Goal: Task Accomplishment & Management: Complete application form

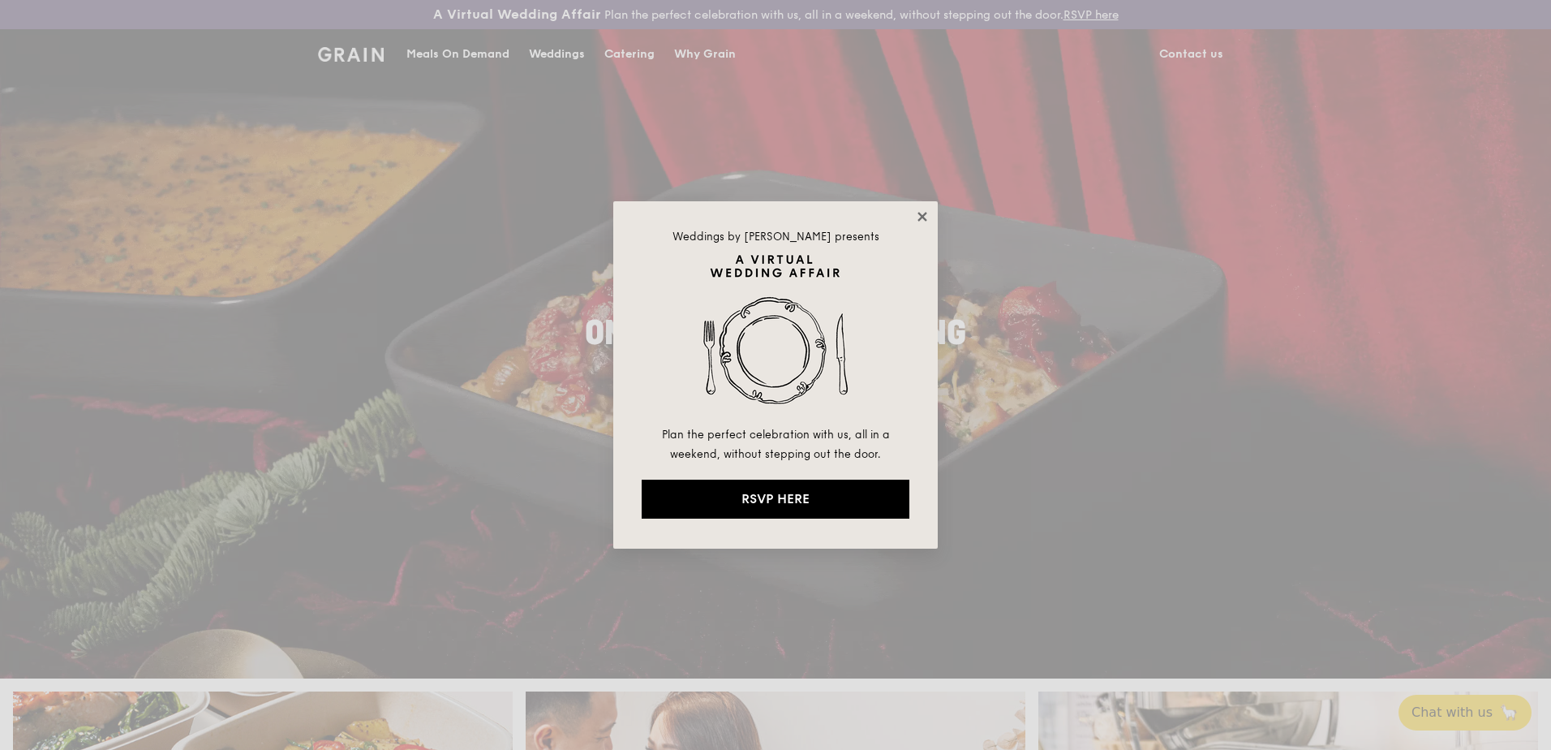
click at [929, 213] on icon at bounding box center [922, 216] width 15 height 15
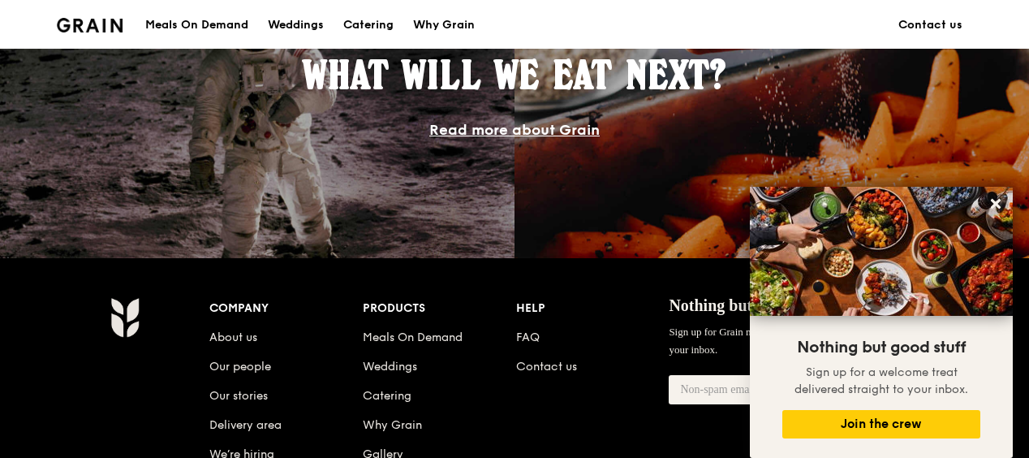
scroll to position [1460, 0]
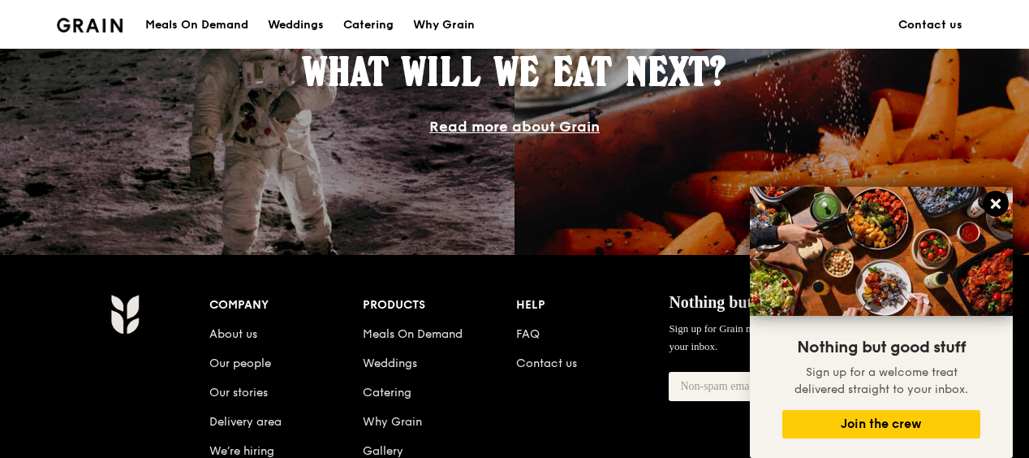
click at [998, 203] on icon at bounding box center [996, 204] width 10 height 10
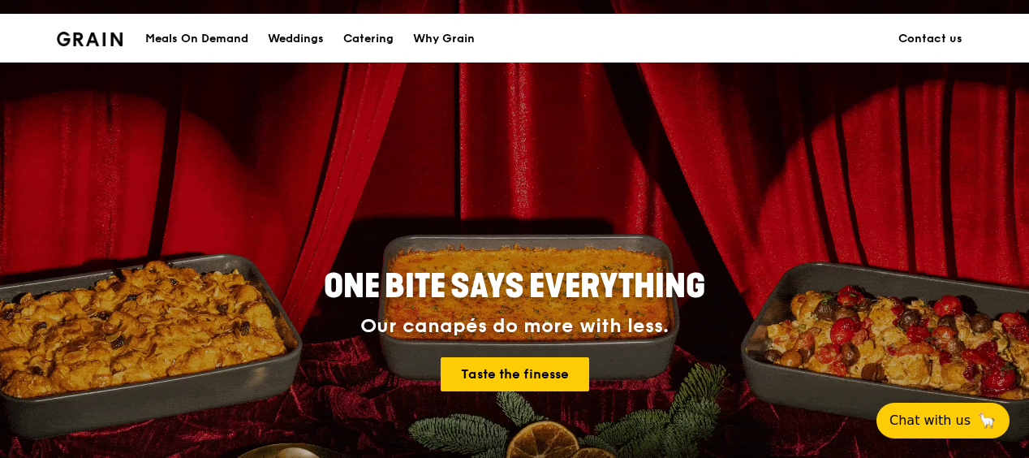
scroll to position [0, 0]
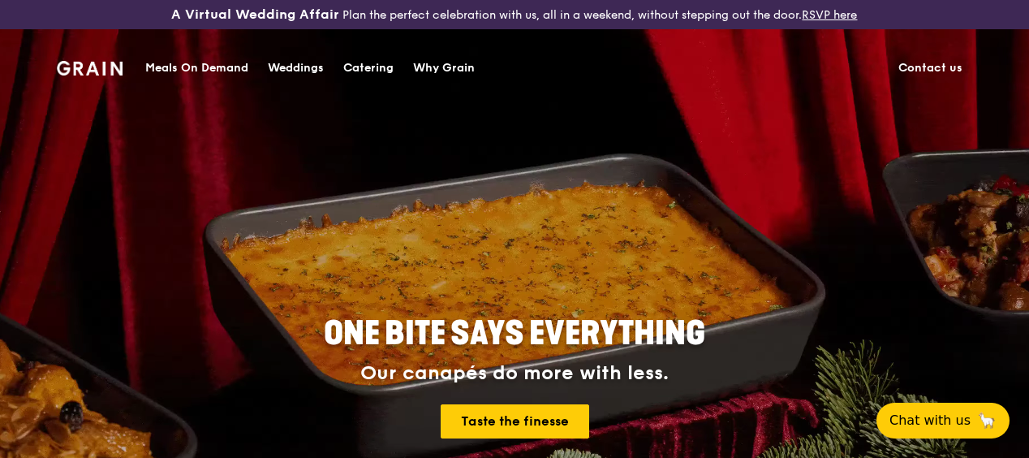
click at [357, 69] on div "Catering" at bounding box center [368, 68] width 50 height 49
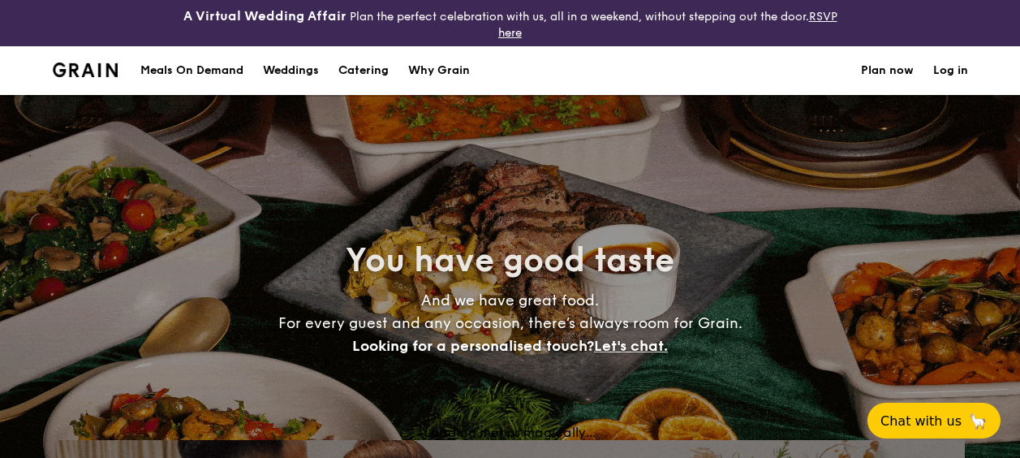
select select
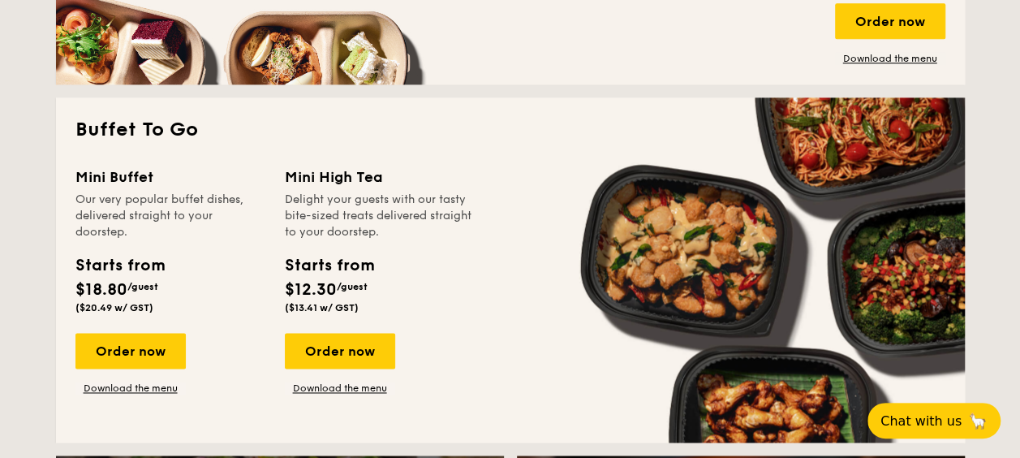
scroll to position [1139, 0]
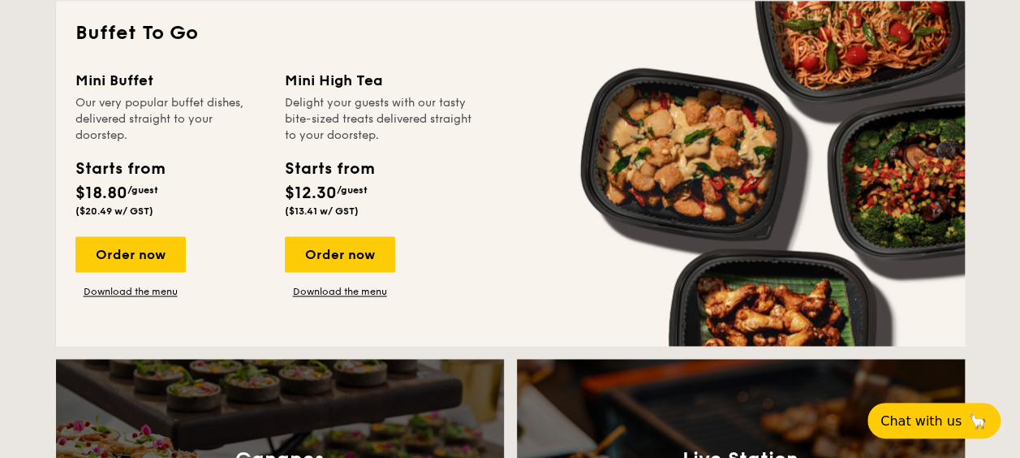
click at [492, 182] on div "Mini Buffet Our very popular buffet dishes, delivered straight to your doorstep…" at bounding box center [510, 197] width 870 height 257
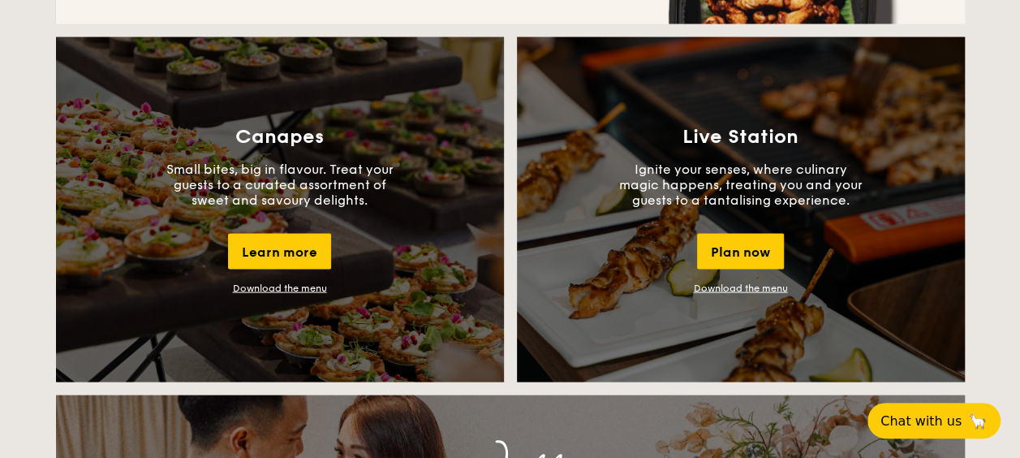
scroll to position [1947, 0]
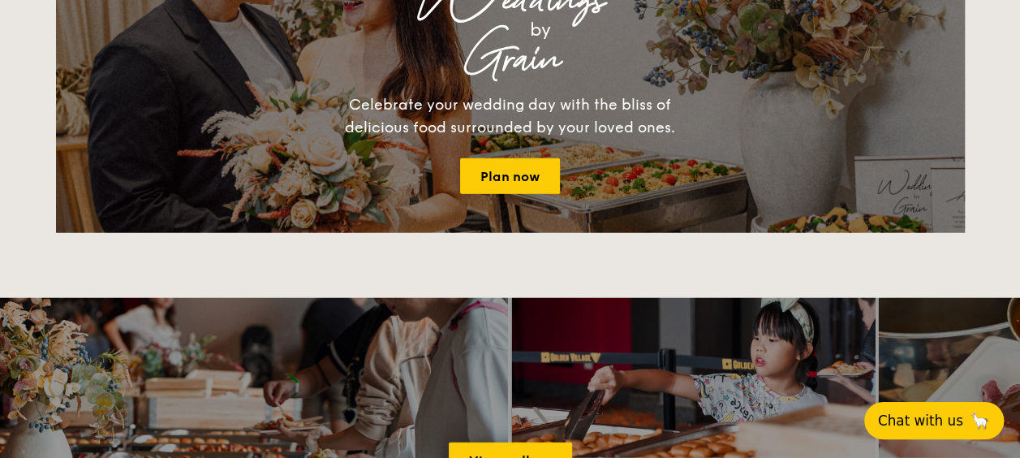
click at [931, 412] on span "Chat with us" at bounding box center [920, 420] width 85 height 16
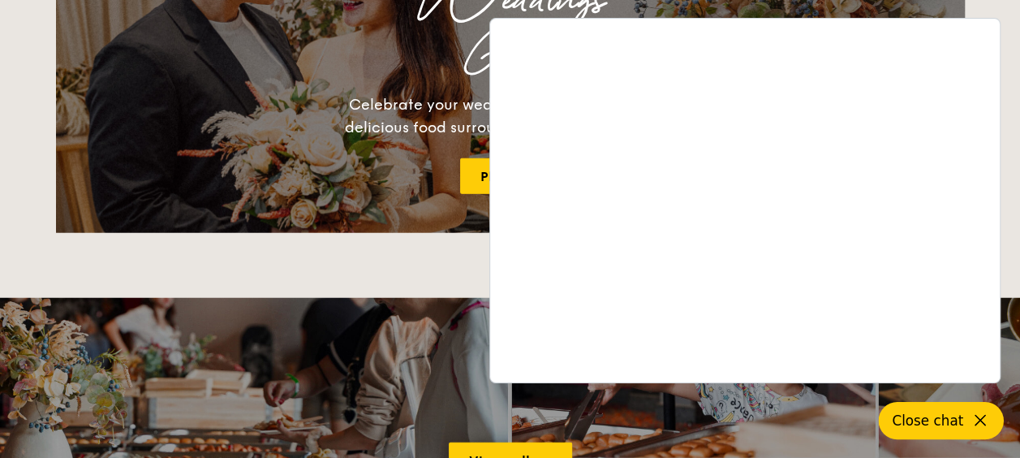
click at [951, 428] on span "Close chat" at bounding box center [927, 420] width 71 height 16
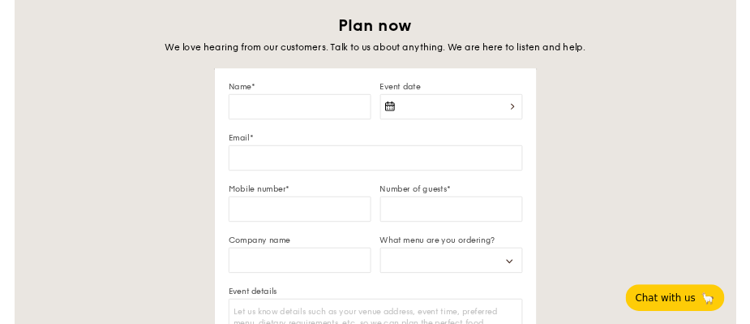
scroll to position [2758, 0]
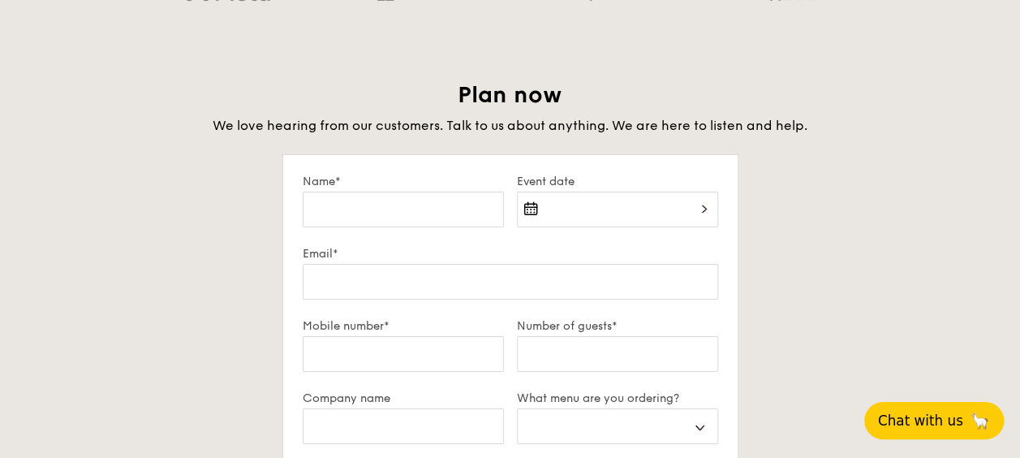
click at [646, 206] on div at bounding box center [617, 218] width 201 height 55
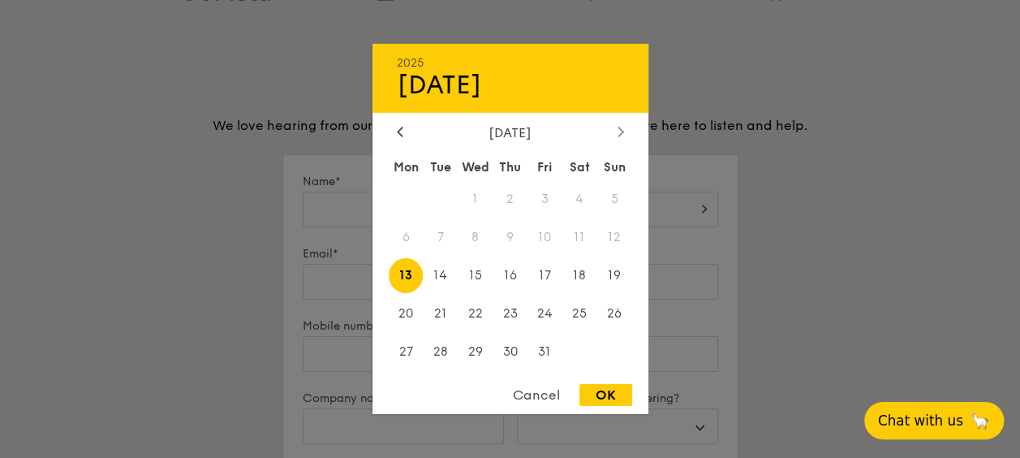
click at [617, 131] on icon at bounding box center [620, 131] width 6 height 11
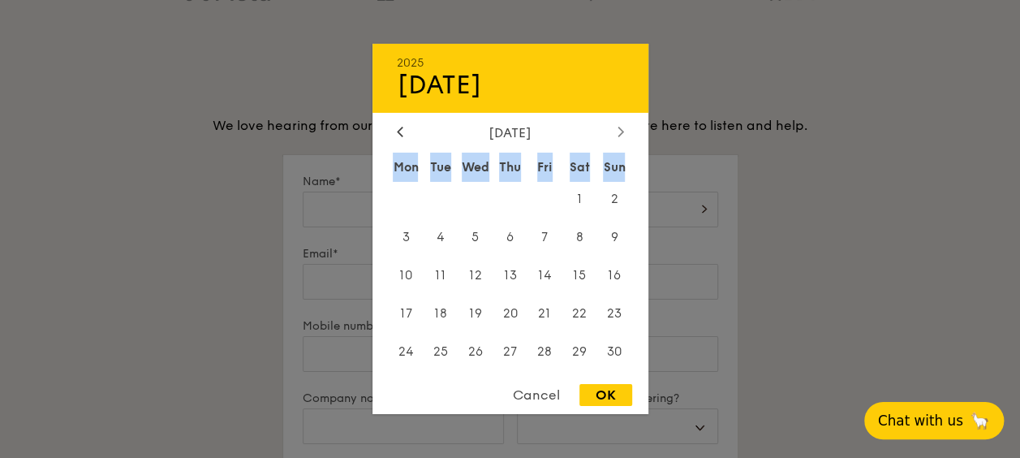
click at [617, 131] on icon at bounding box center [620, 131] width 6 height 11
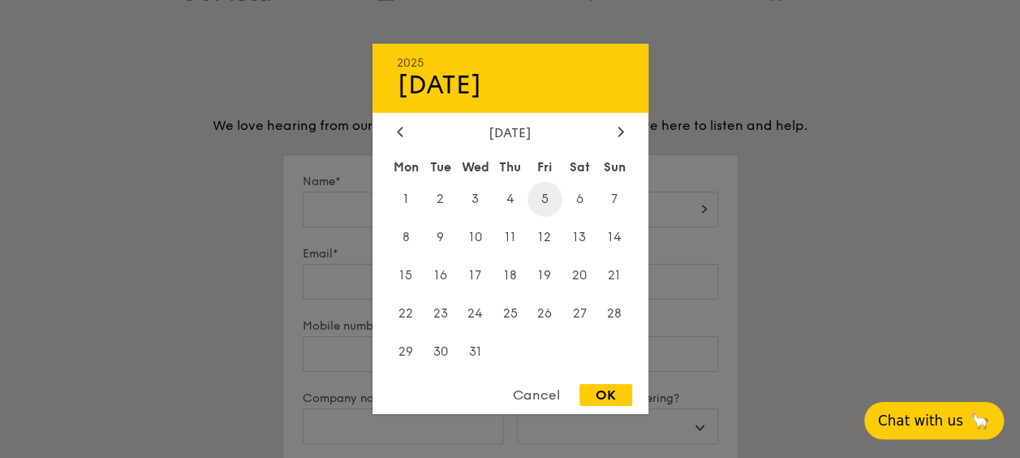
drag, startPoint x: 617, startPoint y: 131, endPoint x: 548, endPoint y: 200, distance: 97.5
click at [548, 200] on span "5" at bounding box center [544, 199] width 35 height 35
click at [545, 200] on span "5" at bounding box center [544, 199] width 35 height 35
click at [619, 394] on div "OK" at bounding box center [605, 395] width 53 height 22
type input "[DATE]"
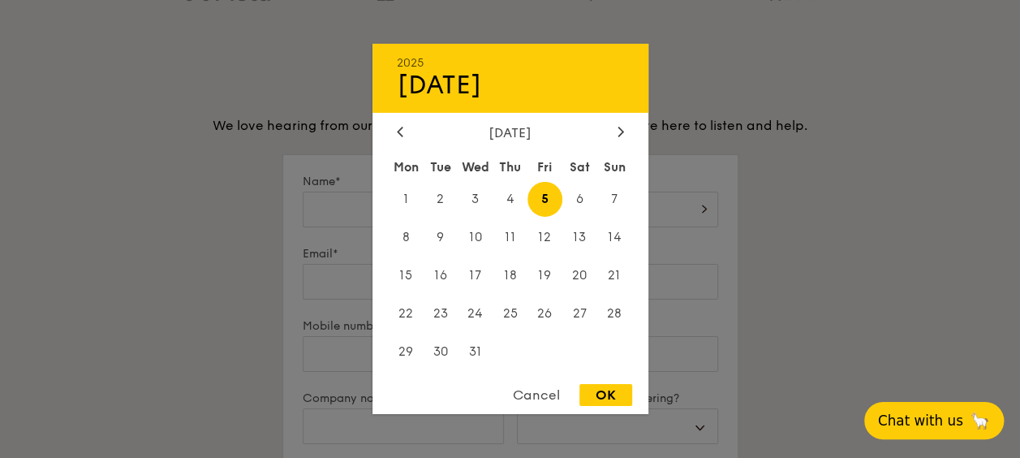
select select
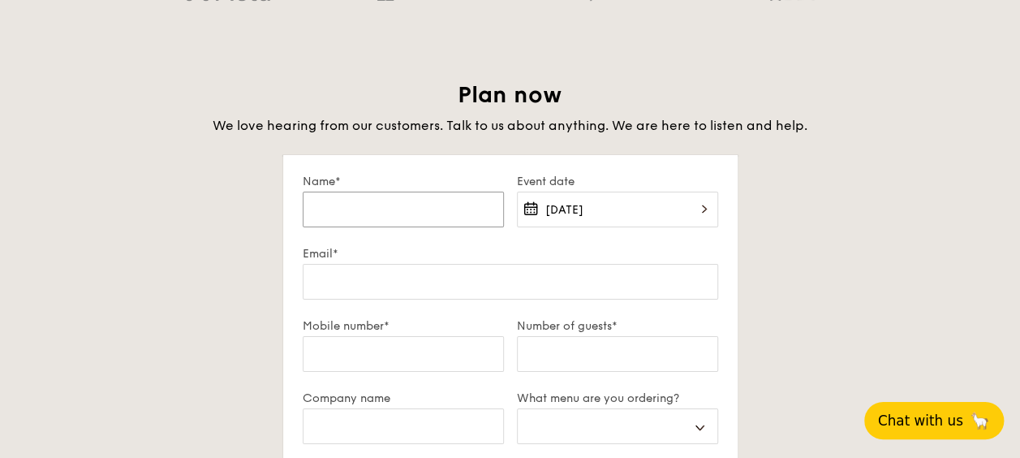
click at [389, 217] on input "Name*" at bounding box center [403, 209] width 201 height 36
type input "D"
select select
type input "Da"
select select
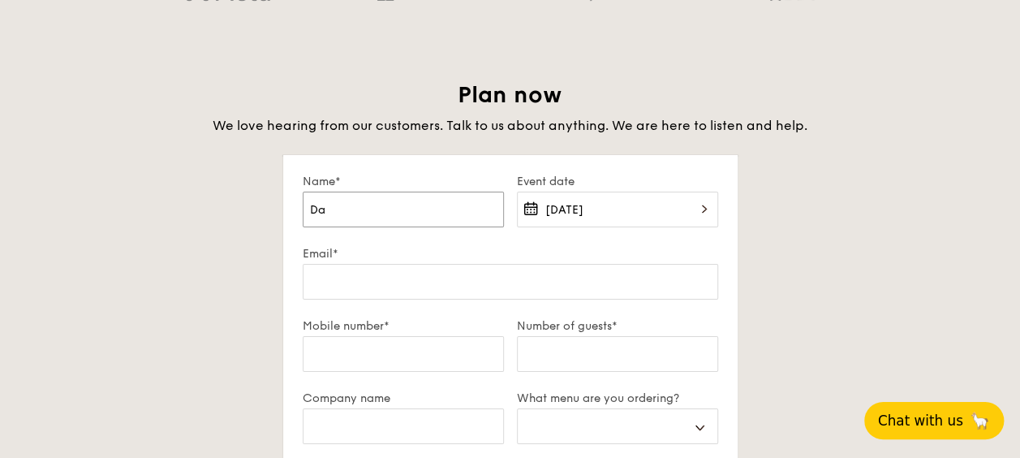
type input "Dar"
select select
type input "[PERSON_NAME]"
select select
type input "Darre"
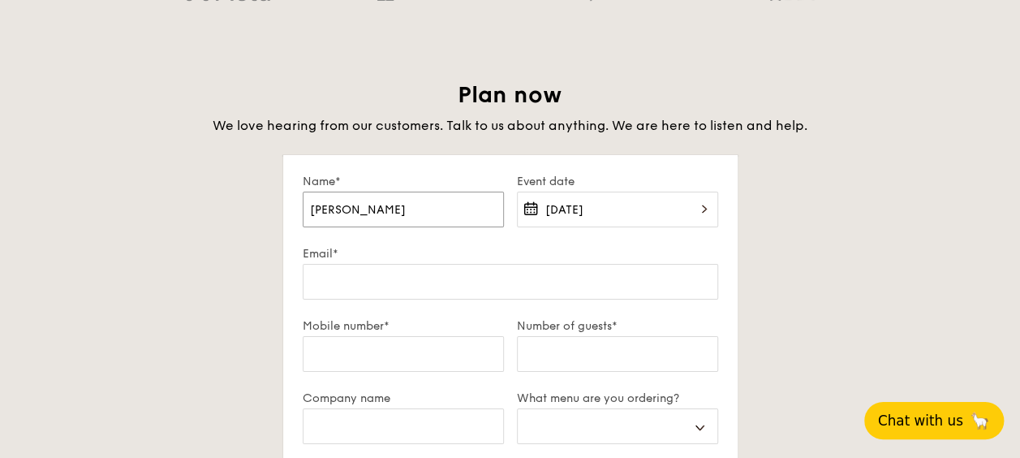
select select
type input "[PERSON_NAME]"
select select
type input "[PERSON_NAME]"
select select
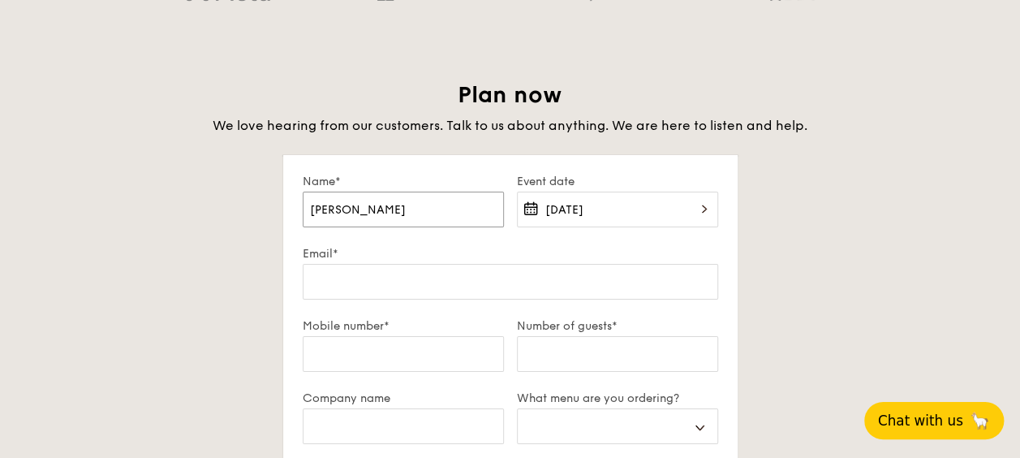
type input "[PERSON_NAME]"
select select
type input "[PERSON_NAME]"
select select
type input "[PERSON_NAME]"
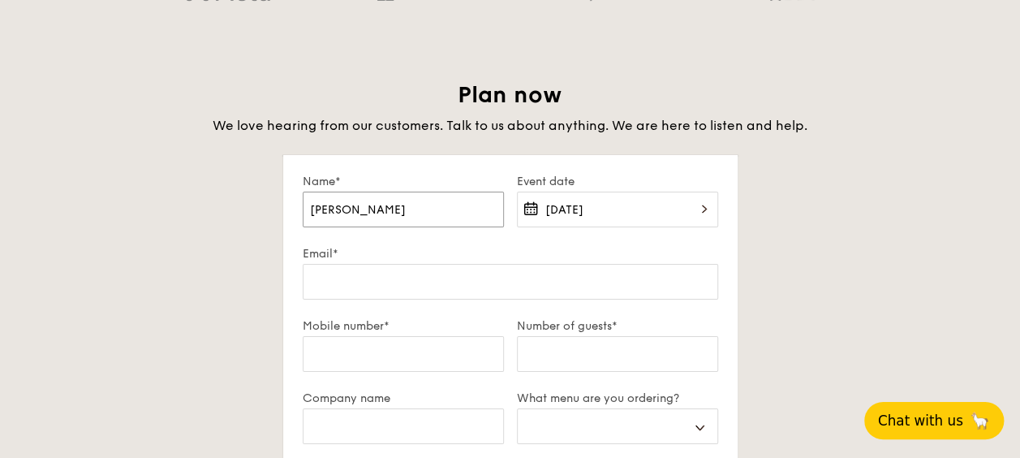
select select
type input "[PERSON_NAME]"
select select
type input "[PERSON_NAME]"
click at [113, 261] on div "Plan now We love hearing from our customers. Talk to us about anything. We are …" at bounding box center [510, 456] width 909 height 753
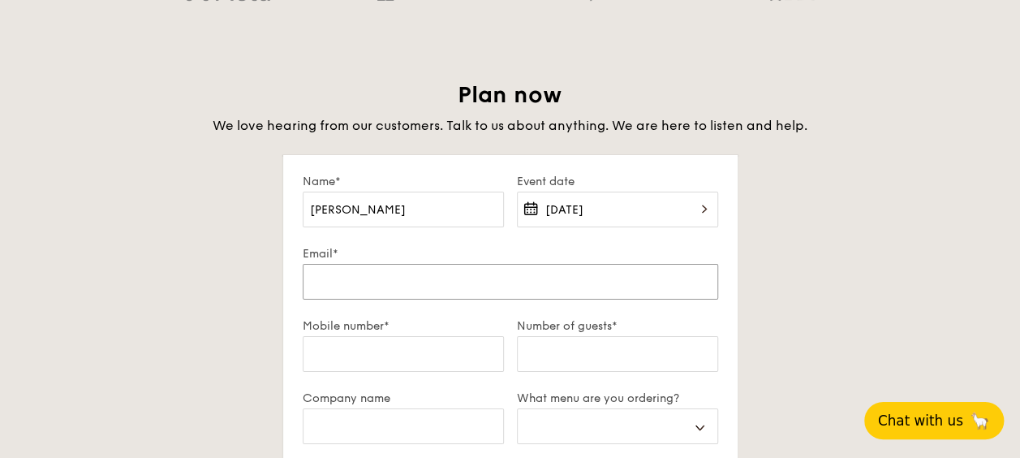
click at [398, 266] on input "Email*" at bounding box center [510, 282] width 415 height 36
type input "d"
select select
type input "da"
select select
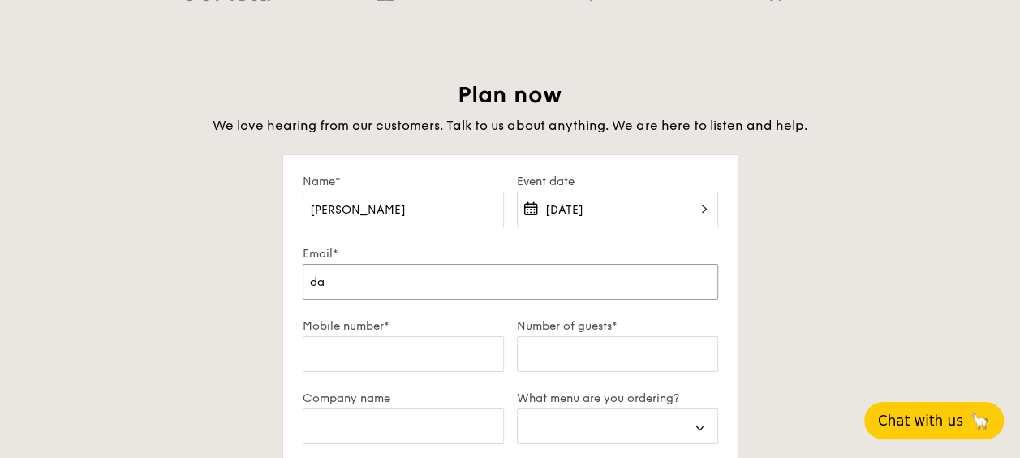
type input "dar"
select select
type input "[PERSON_NAME]"
select select
type input "darre"
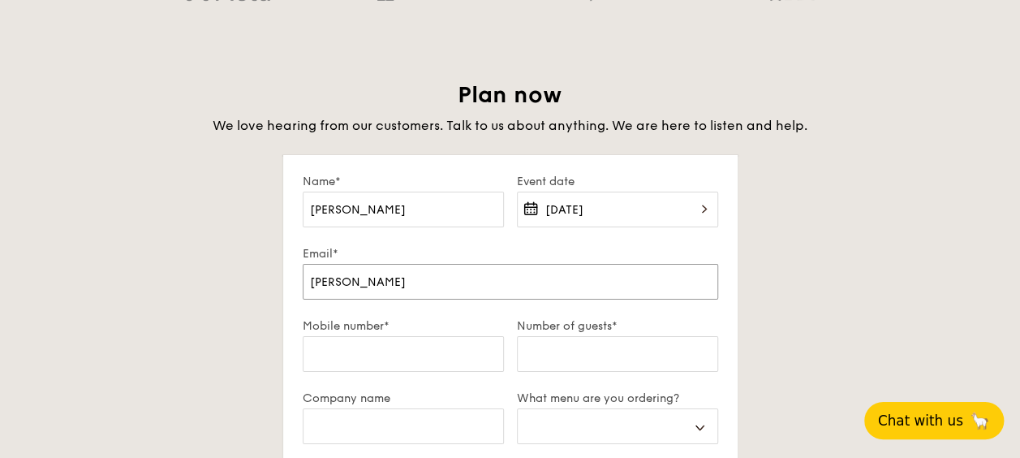
select select
type input "[PERSON_NAME]"
select select
type input "[PERSON_NAME]."
select select
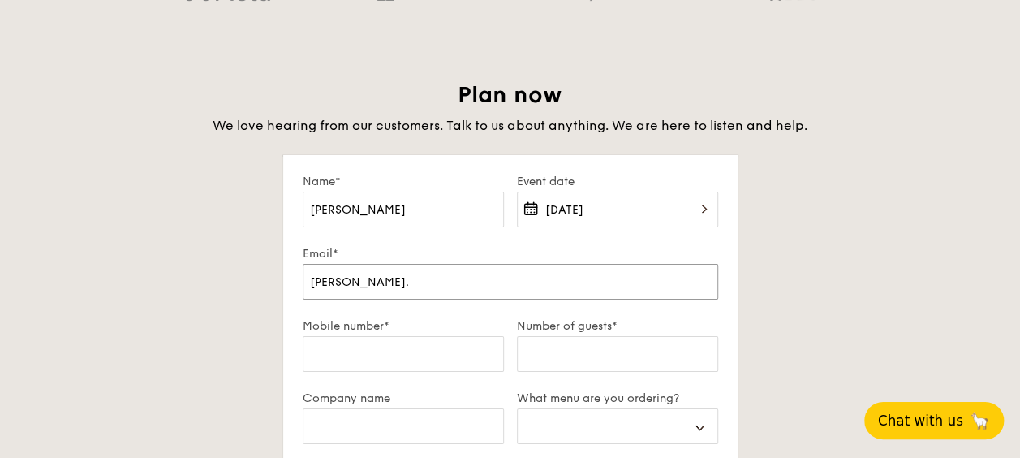
type input "[PERSON_NAME].h"
select select
type input "[PERSON_NAME].he"
select select
type input "[PERSON_NAME].hen"
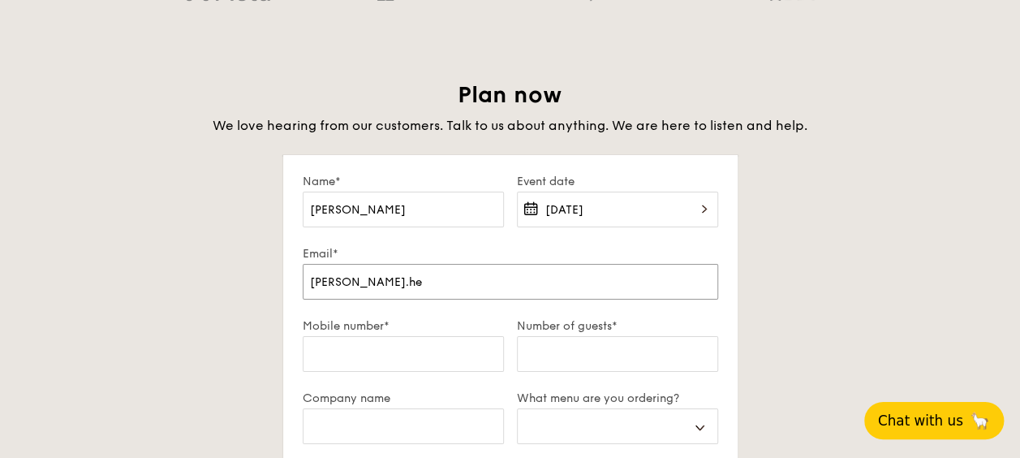
select select
type input "[PERSON_NAME].[PERSON_NAME]"
select select
type input "[PERSON_NAME].[PERSON_NAME]@"
select select
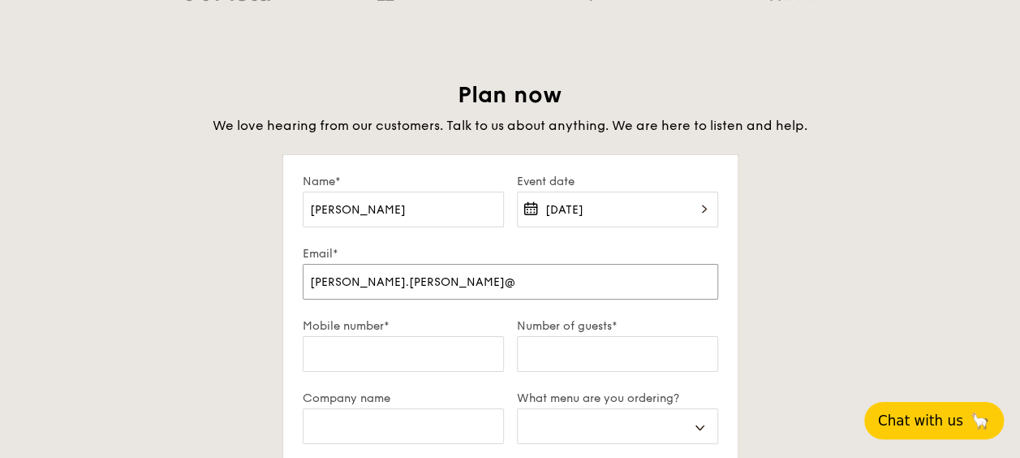
type input "[PERSON_NAME].[PERSON_NAME]@m"
select select
type input "[PERSON_NAME].[PERSON_NAME]@mu"
select select
type input "[PERSON_NAME].[PERSON_NAME]@mur"
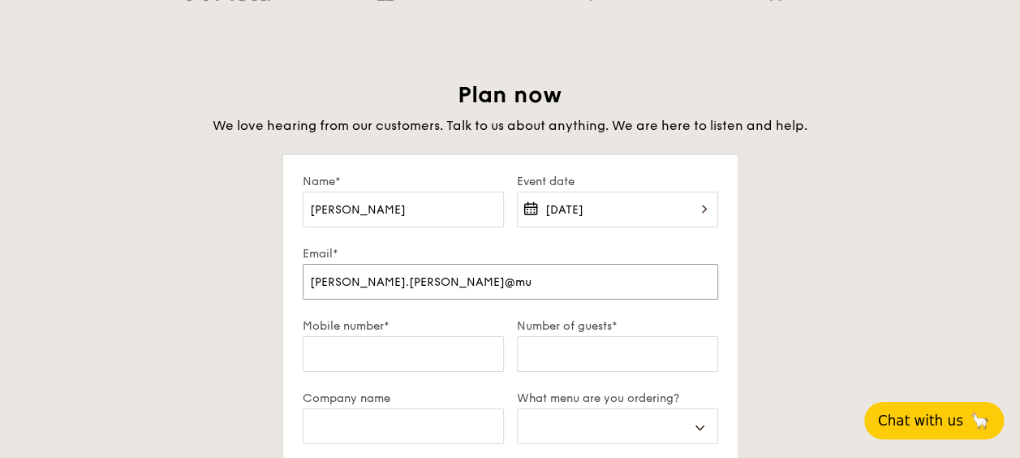
select select
type input "[PERSON_NAME].[PERSON_NAME]@mura"
select select
type input "[PERSON_NAME].[PERSON_NAME]@murat"
select select
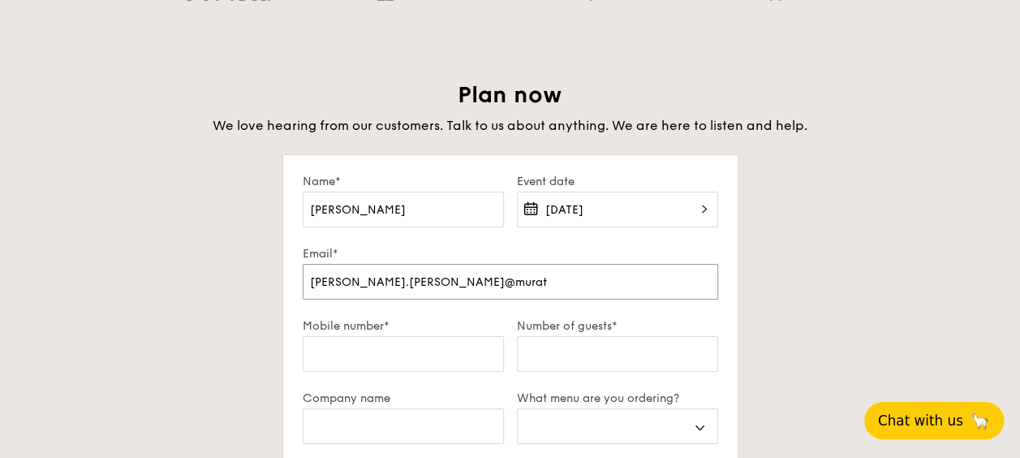
type input "[PERSON_NAME].[PERSON_NAME]@murata"
select select
type input "[PERSON_NAME].[PERSON_NAME]@murata."
select select
type input "[PERSON_NAME].[PERSON_NAME]@murata.c"
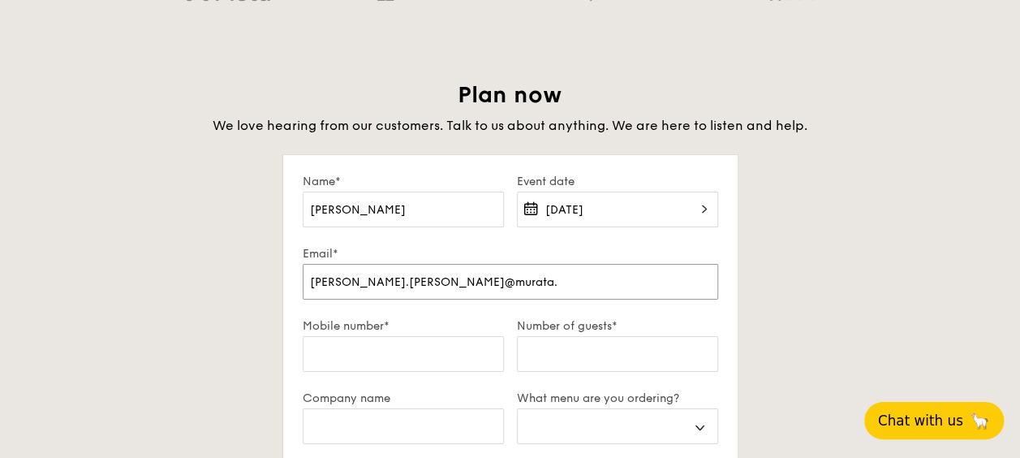
select select
type input "[PERSON_NAME][EMAIL_ADDRESS][PERSON_NAME][DOMAIN_NAME]"
select select
type input "[PERSON_NAME][EMAIL_ADDRESS][PERSON_NAME][DOMAIN_NAME]"
select select
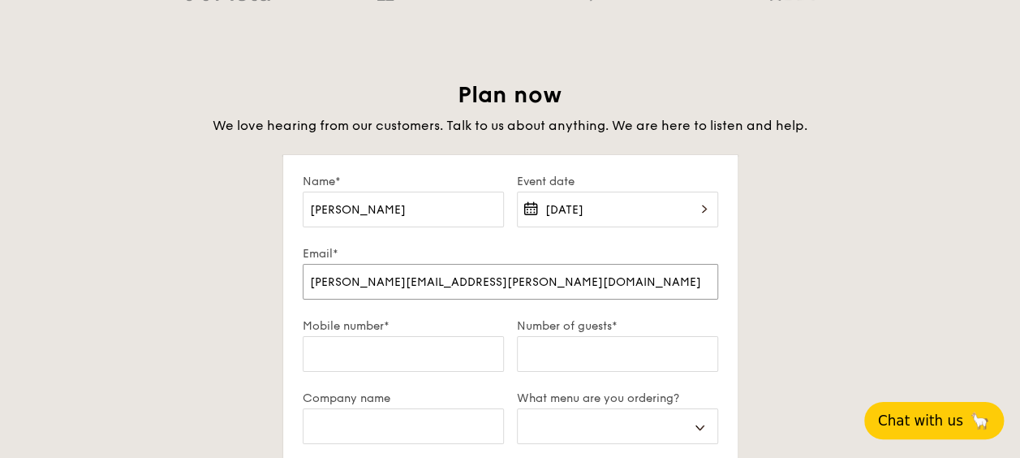
type input "[PERSON_NAME][EMAIL_ADDRESS][PERSON_NAME][DOMAIN_NAME]"
click at [409, 348] on input "Mobile number*" at bounding box center [403, 354] width 201 height 36
type input "8"
select select
type input "85"
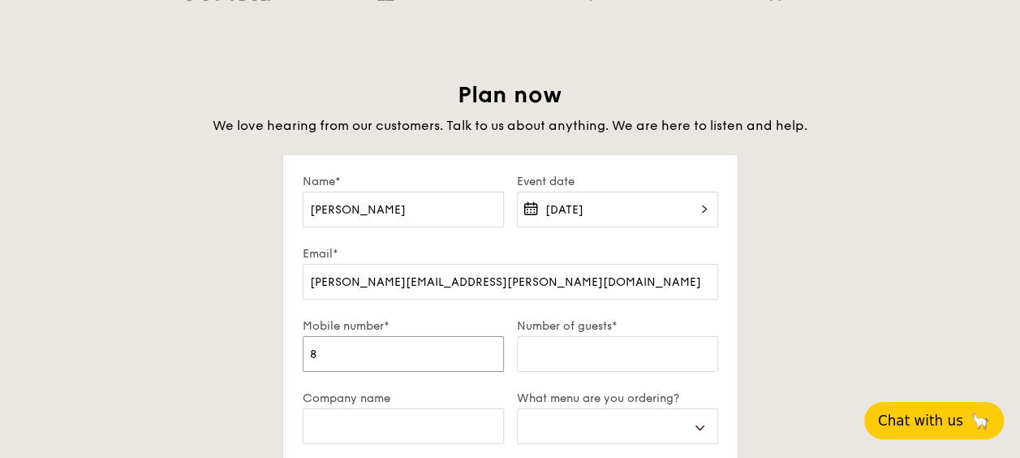
select select
type input "851"
select select
type input "8511"
select select
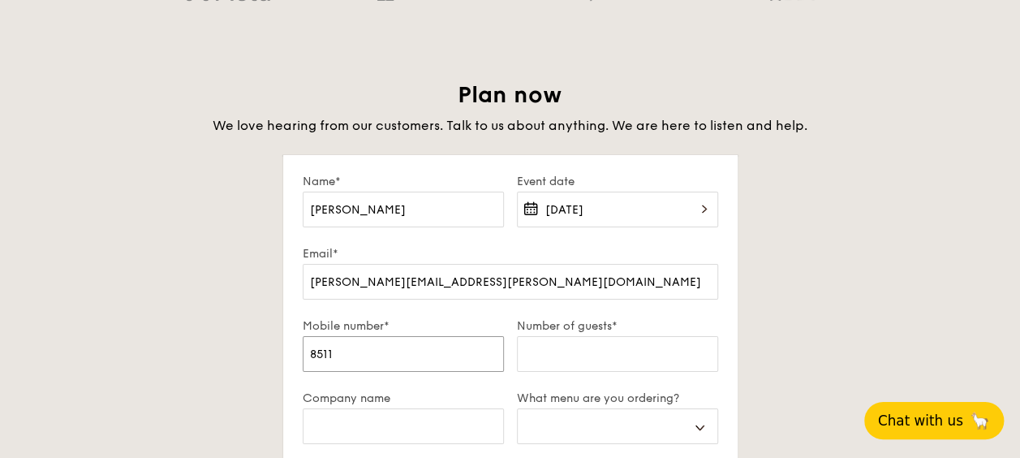
type input "85119"
select select
type input "851195"
select select
type input "8511951"
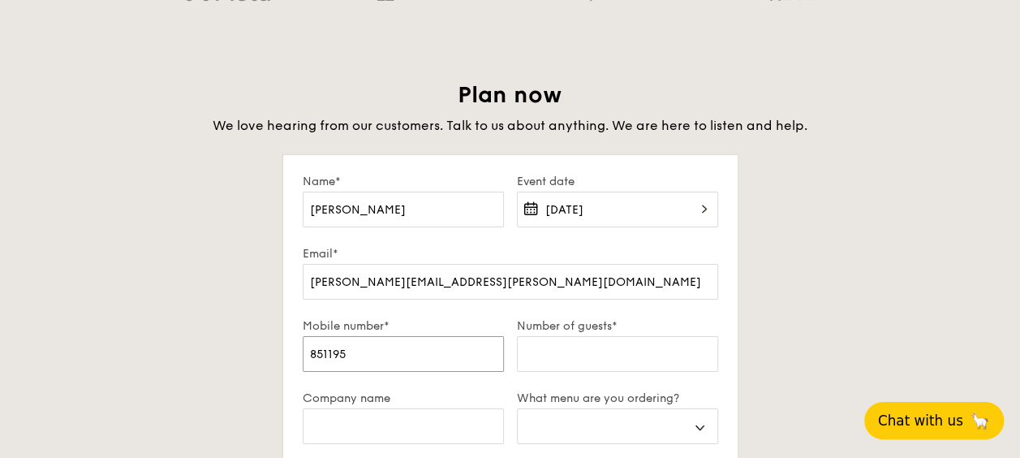
select select
type input "85119512"
select select
type input "85119512"
click at [636, 341] on input "Number of guests*" at bounding box center [617, 354] width 201 height 36
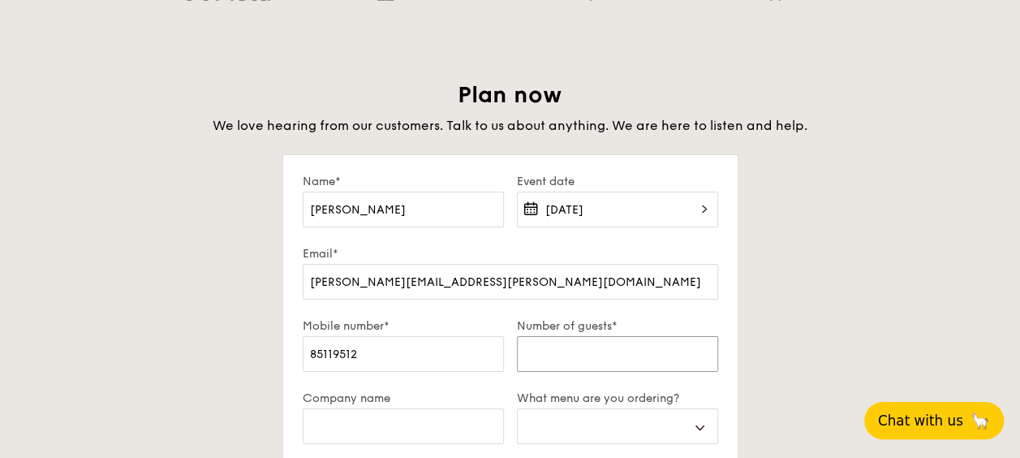
type input "3"
select select
type input "30"
select select
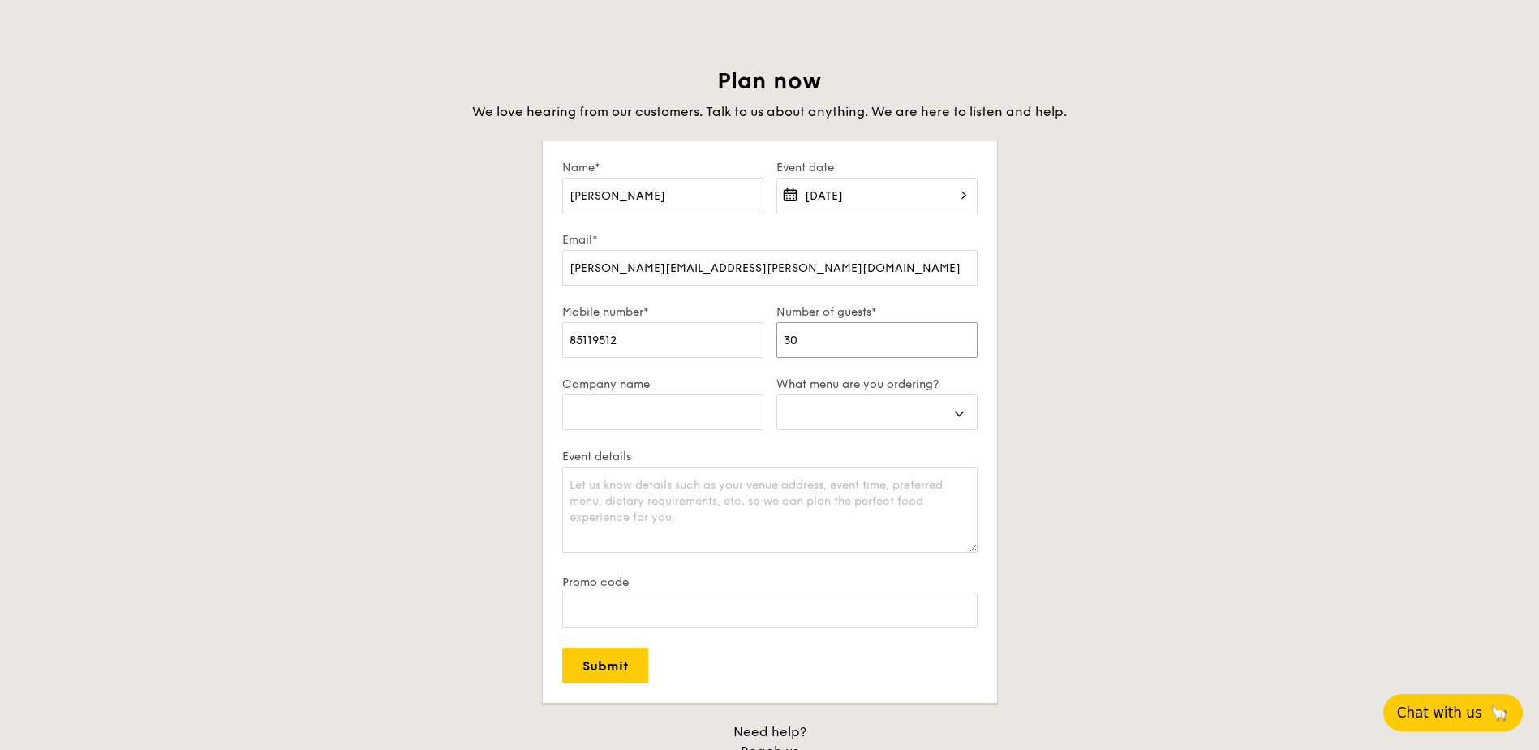
type input "30~"
select select
type input "30~3"
select select
type input "30~35"
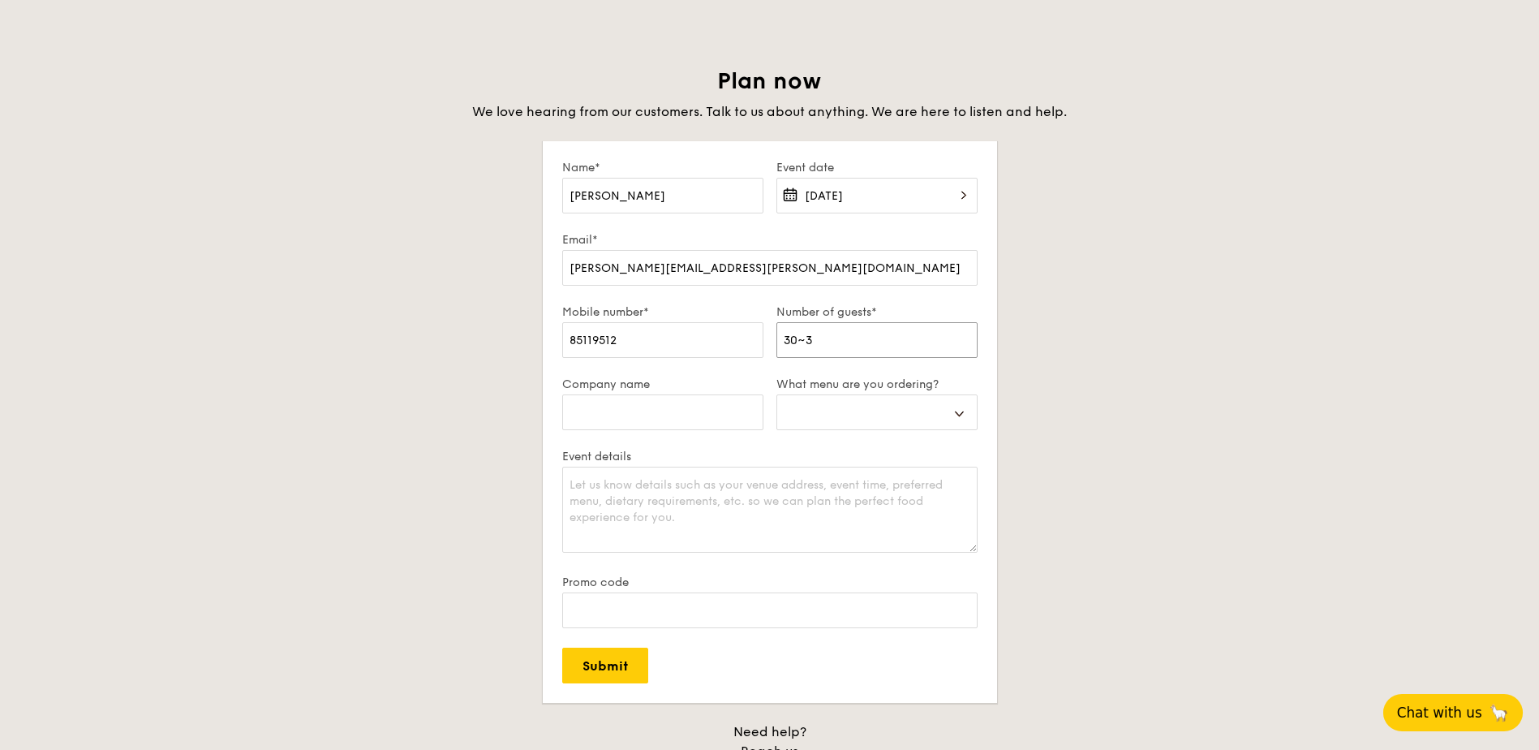
select select
type input "30~35"
click at [716, 419] on input "Company name" at bounding box center [662, 412] width 201 height 36
type input "Murata Electronics [GEOGRAPHIC_DATA]"
click at [853, 411] on select "Buffet Mini Buffet High Tea Canapés Meal Boxes Wedding" at bounding box center [876, 412] width 201 height 36
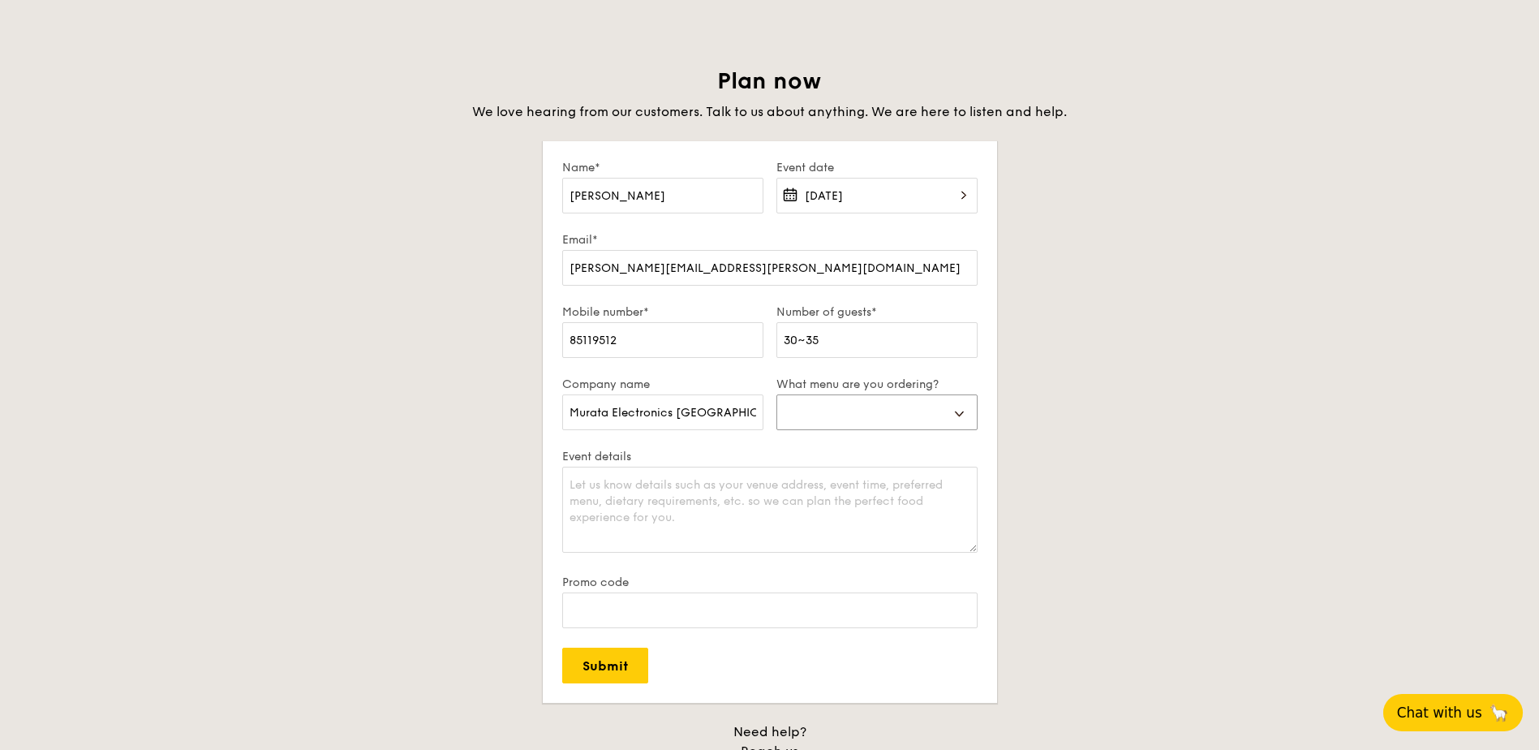
select select "mealBoxes"
click at [776, 394] on select "Buffet Mini Buffet High Tea Canapés Meal Boxes Wedding" at bounding box center [876, 412] width 201 height 36
click at [832, 457] on textarea "Event details" at bounding box center [769, 509] width 415 height 86
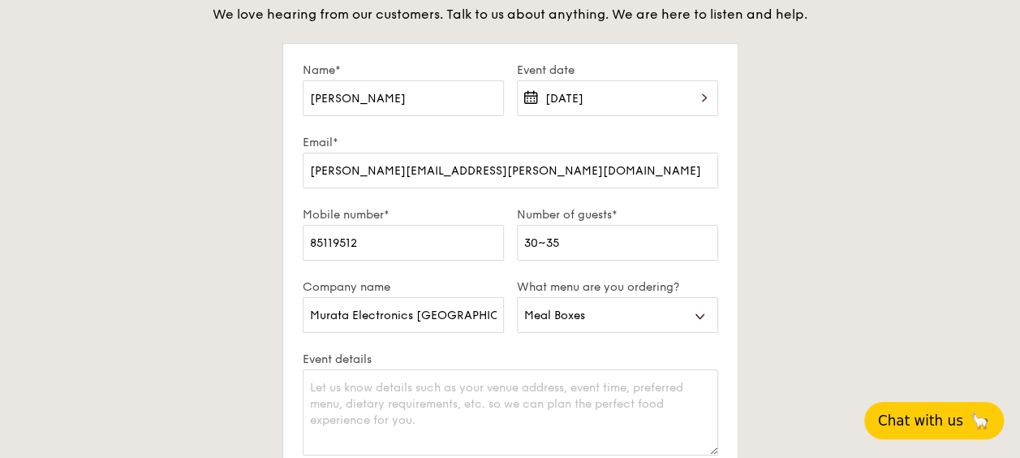
scroll to position [3003, 0]
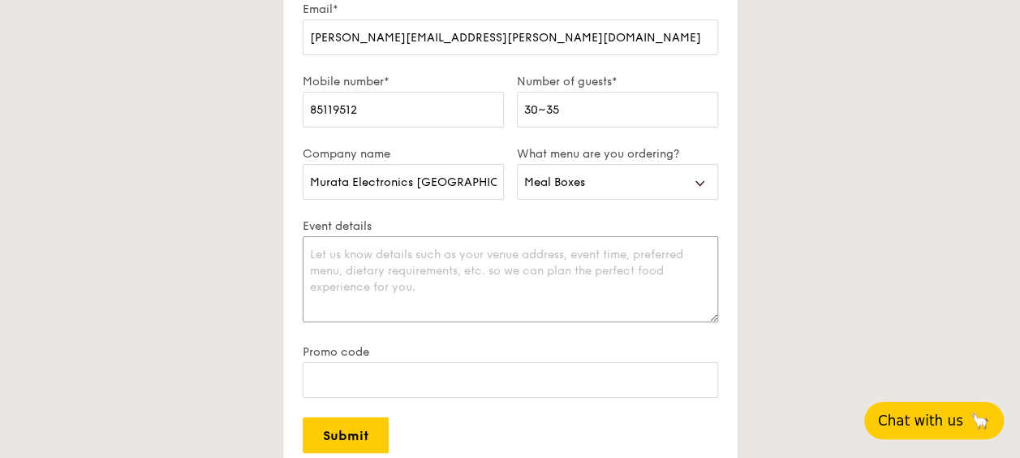
click at [492, 269] on textarea "Event details" at bounding box center [510, 279] width 415 height 86
paste textarea "Venue address: [STREET_ADDRESS] (Murata Electronics [GEOGRAPHIC_DATA], [GEOGRAP…"
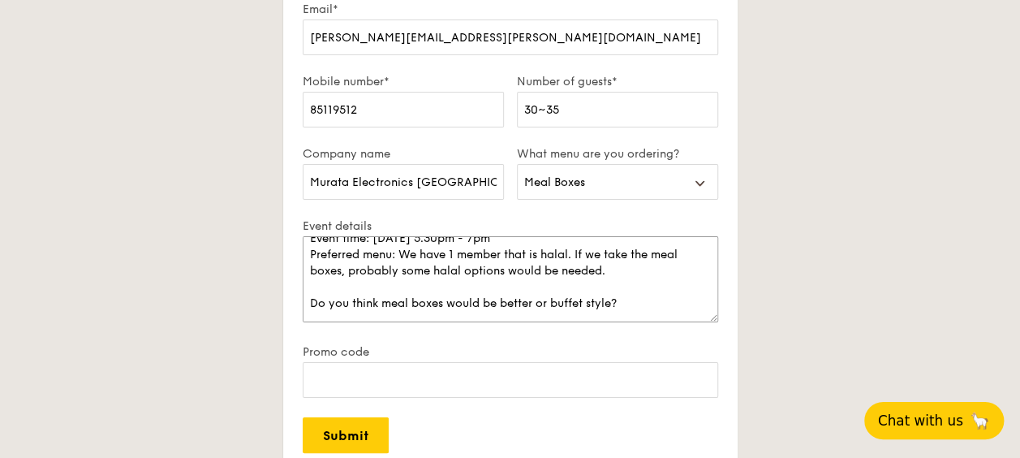
scroll to position [49, 0]
click at [608, 280] on textarea "Venue address: [STREET_ADDRESS] (Murata Electronics [GEOGRAPHIC_DATA], [GEOGRAP…" at bounding box center [510, 279] width 415 height 86
paste textarea "We usually get food catering in buffett style but if meal boxes are fun too the…"
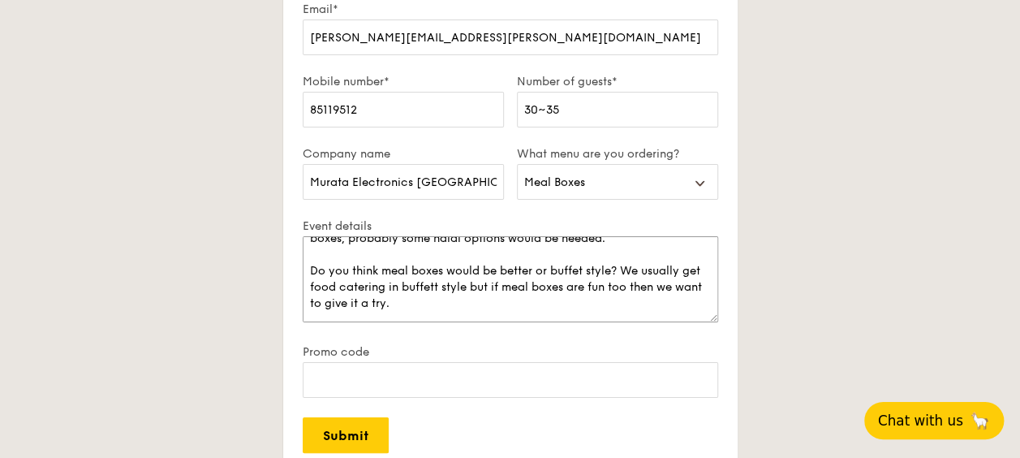
scroll to position [81, 0]
type textarea "Venue address: [STREET_ADDRESS] (Murata Electronics [GEOGRAPHIC_DATA], [GEOGRAP…"
click at [260, 299] on div "Plan now We love hearing from our customers. Talk to us about anything. We are …" at bounding box center [510, 212] width 909 height 753
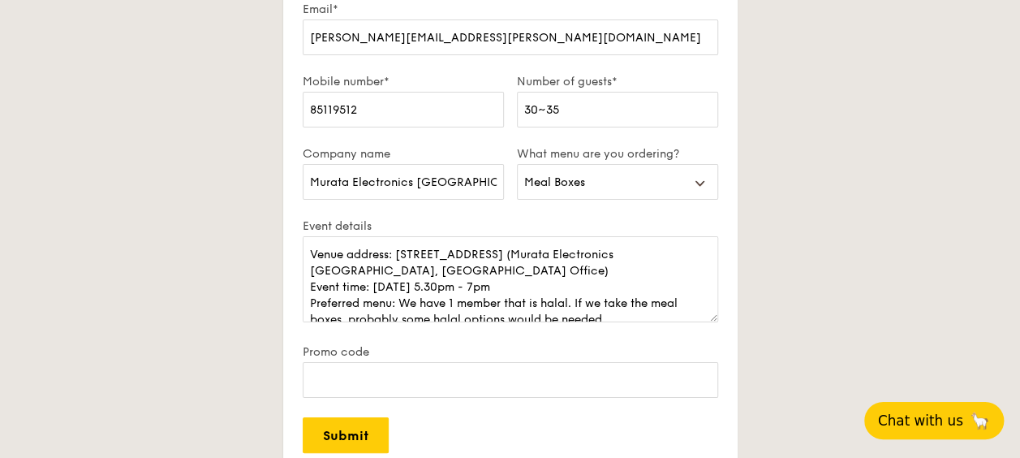
scroll to position [3084, 0]
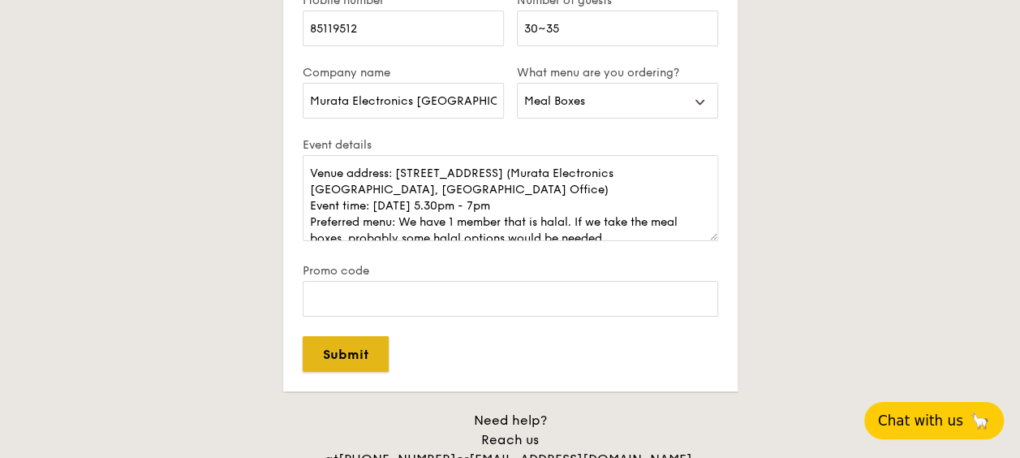
click at [347, 355] on input "Submit" at bounding box center [346, 354] width 86 height 36
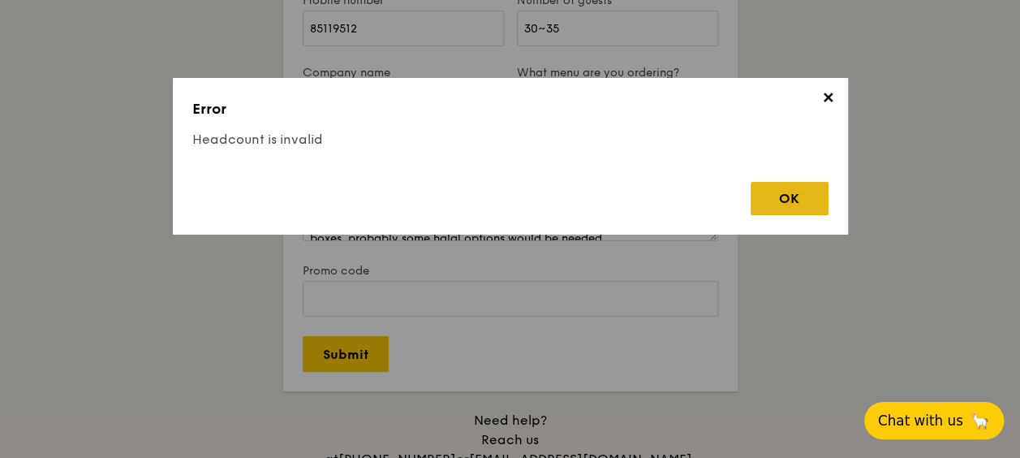
click at [773, 196] on div "OK" at bounding box center [789, 198] width 78 height 33
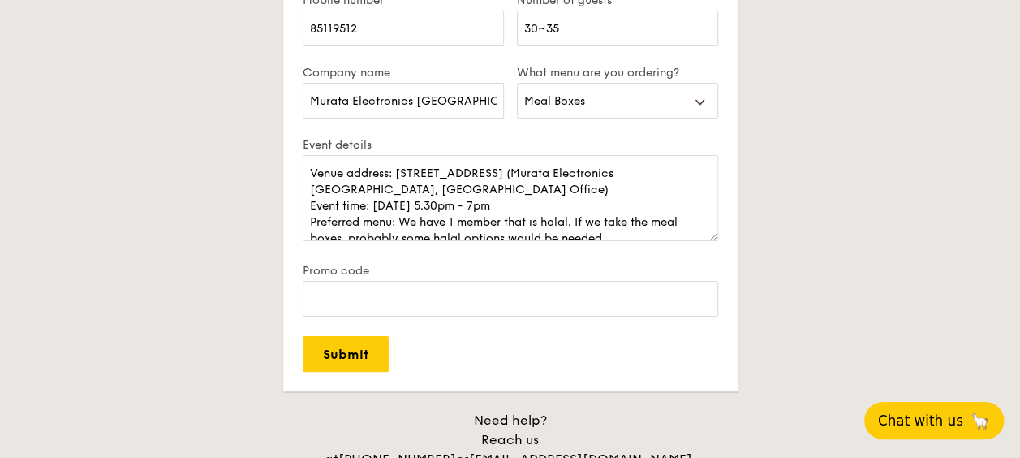
scroll to position [3003, 0]
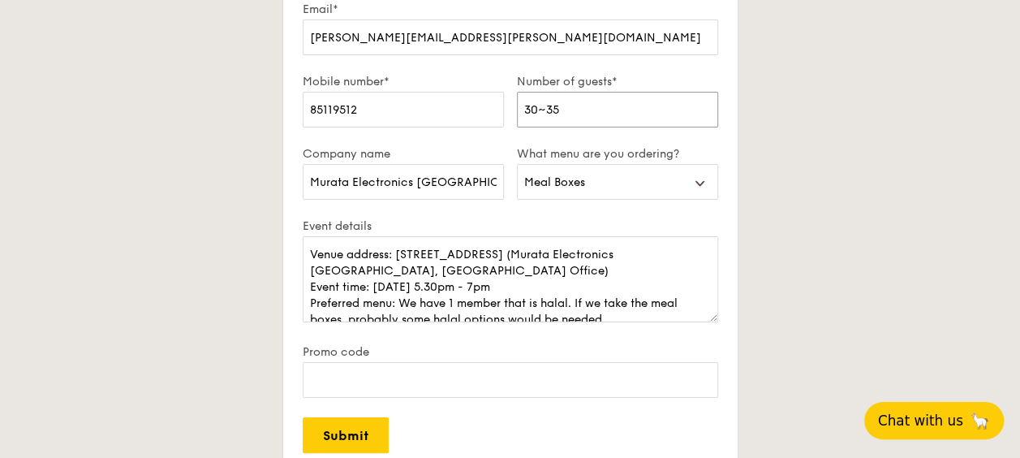
click at [606, 103] on input "30~35" at bounding box center [617, 110] width 201 height 36
type input "30"
click at [170, 191] on div "Plan now We love hearing from our customers. Talk to us about anything. We are …" at bounding box center [510, 212] width 909 height 753
click at [362, 433] on input "Submit" at bounding box center [346, 435] width 86 height 36
select select
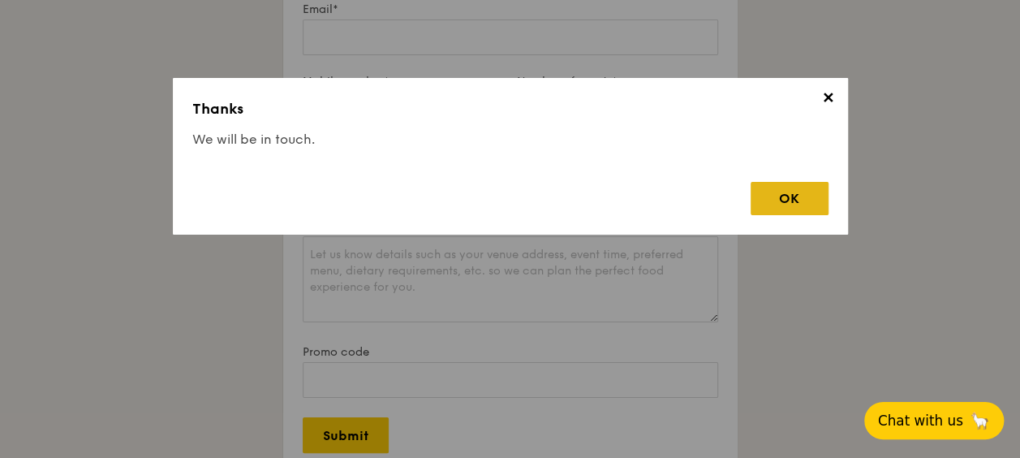
click at [777, 203] on div "OK" at bounding box center [789, 198] width 78 height 33
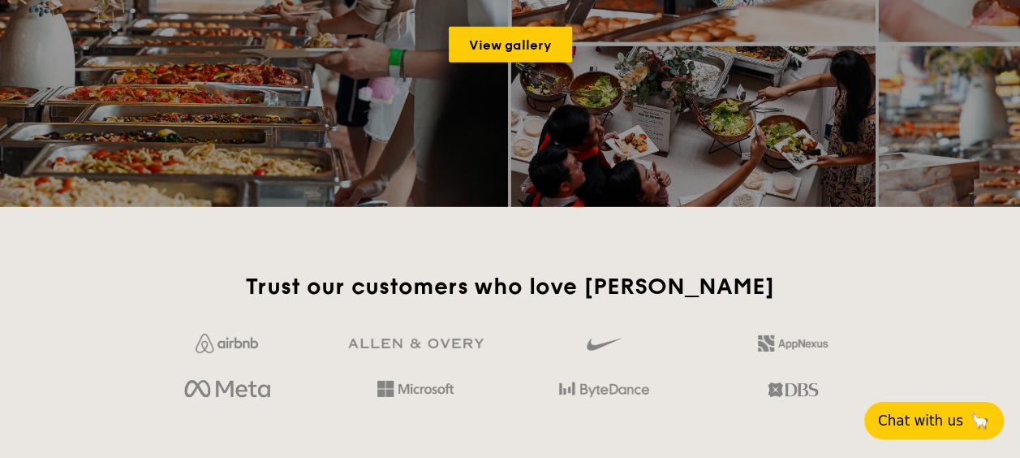
scroll to position [2354, 0]
